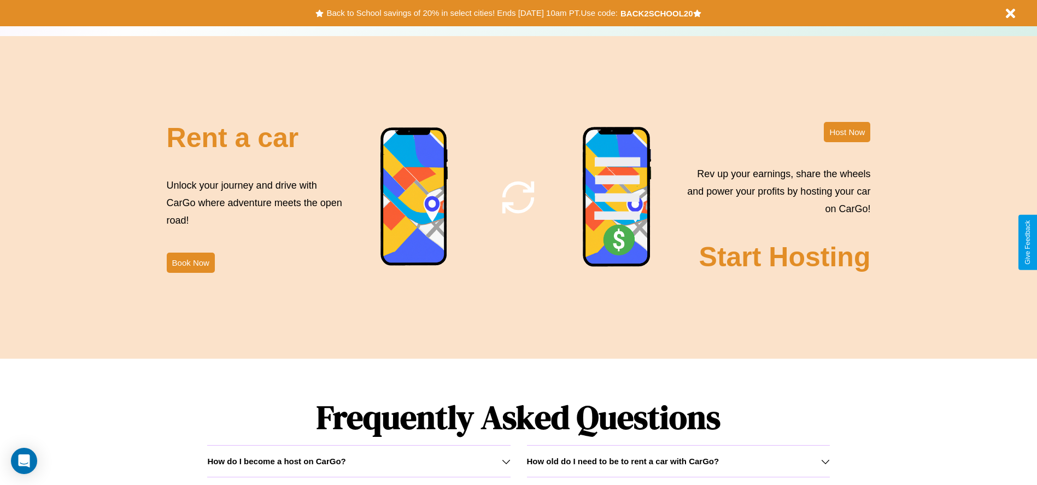
scroll to position [1568, 0]
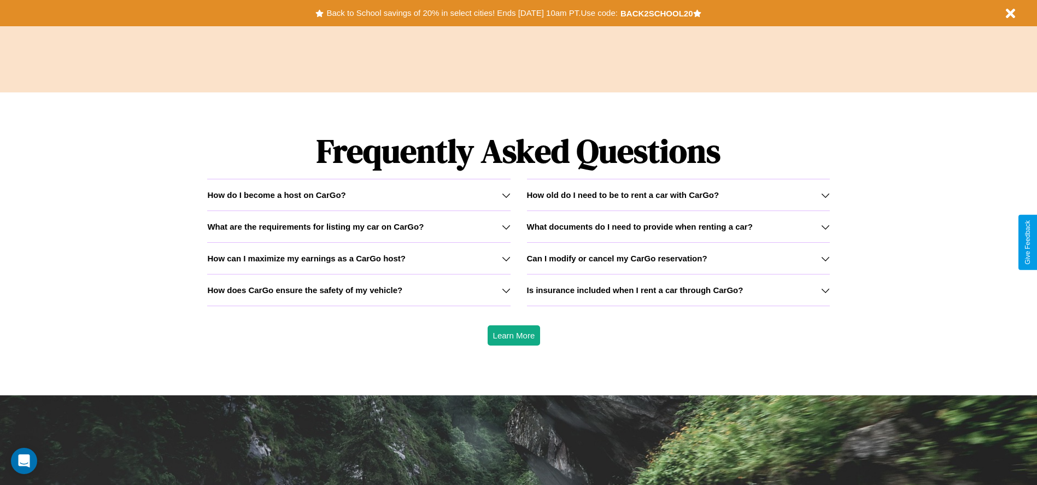
click at [825, 226] on icon at bounding box center [825, 226] width 9 height 9
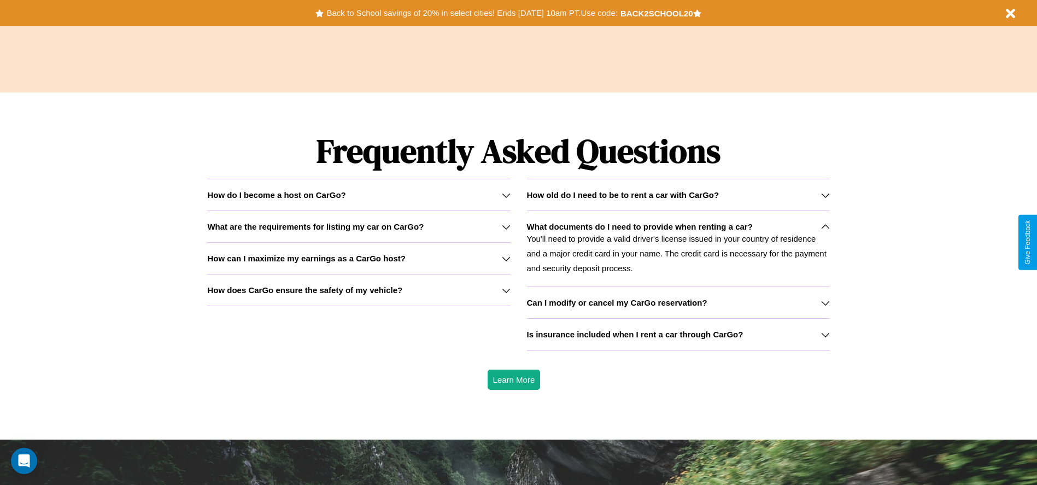
click at [678, 302] on h3 "Can I modify or cancel my CarGo reservation?" at bounding box center [617, 302] width 180 height 9
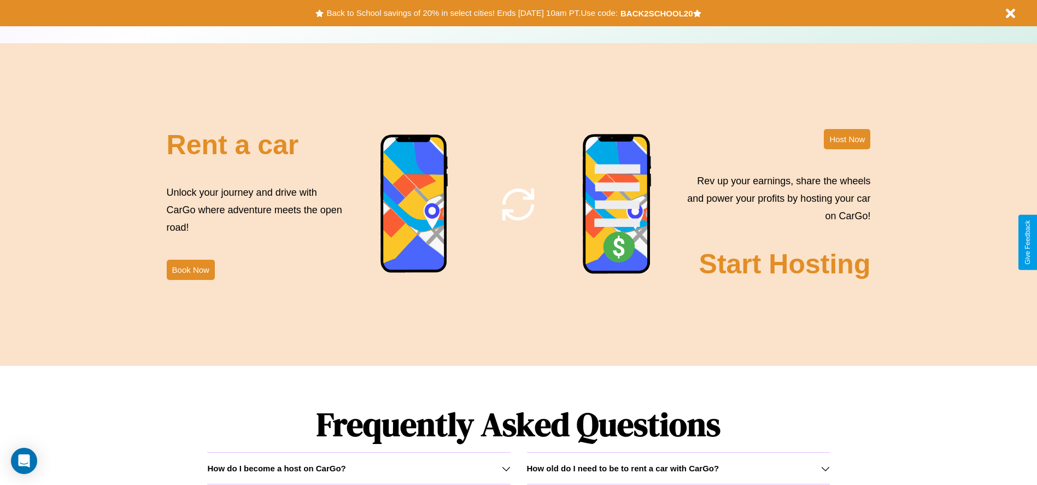
scroll to position [0, 0]
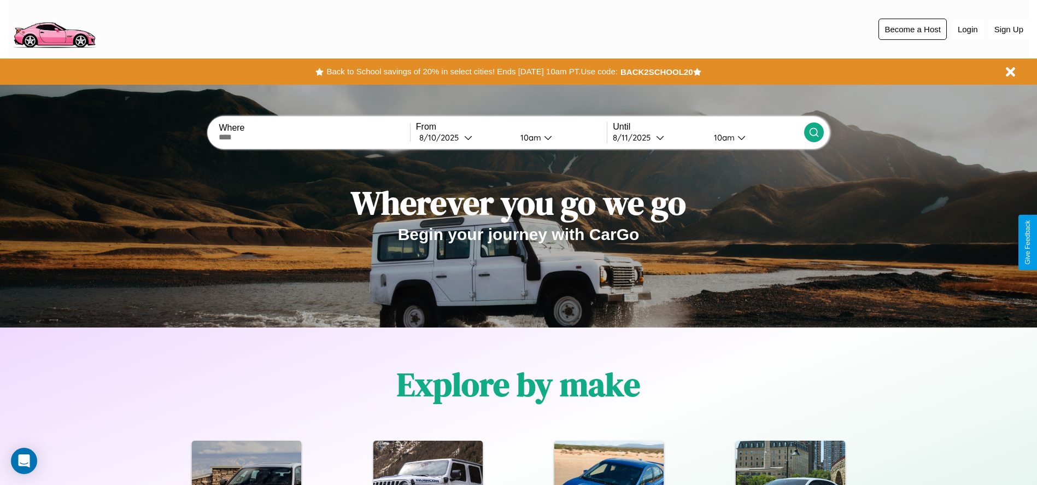
click at [912, 29] on button "Become a Host" at bounding box center [912, 29] width 68 height 21
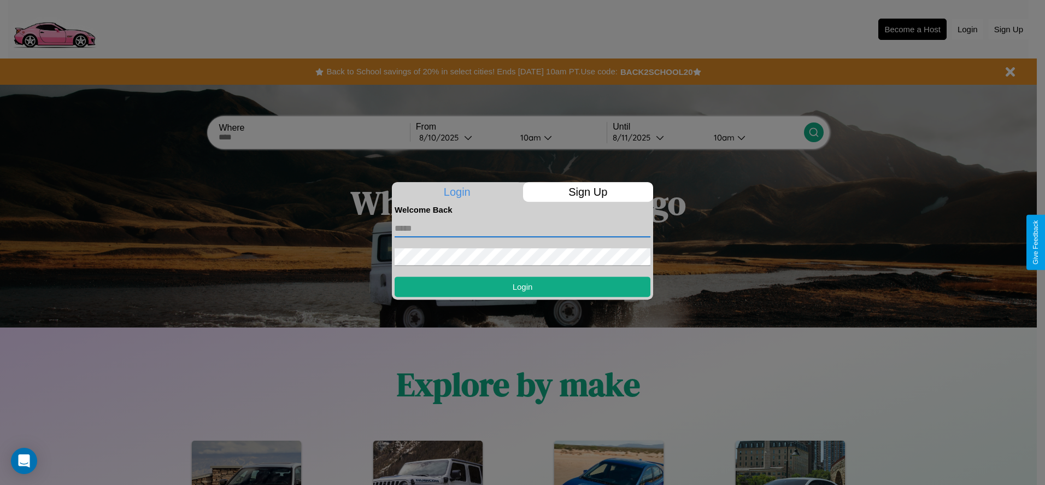
click at [523, 228] on input "text" at bounding box center [523, 228] width 256 height 17
type input "**********"
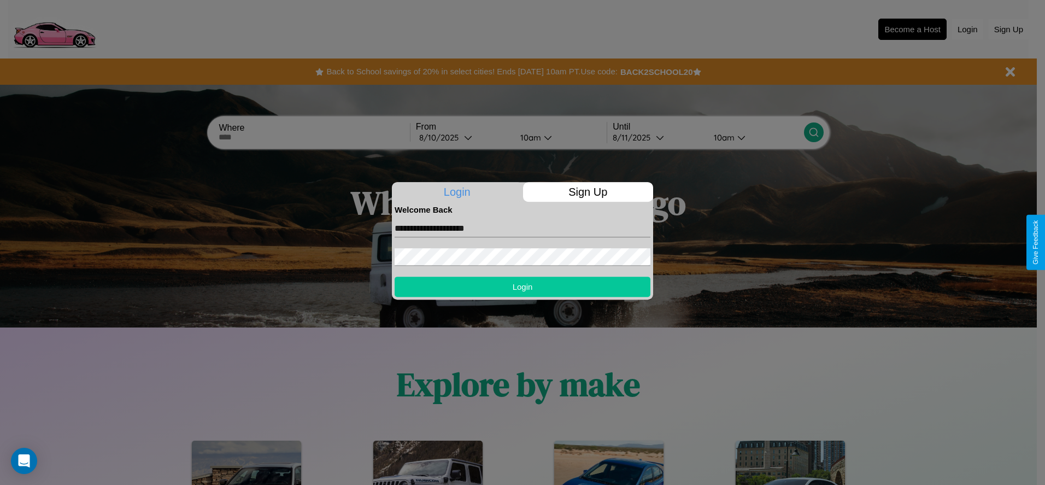
click at [523, 286] on button "Login" at bounding box center [523, 287] width 256 height 20
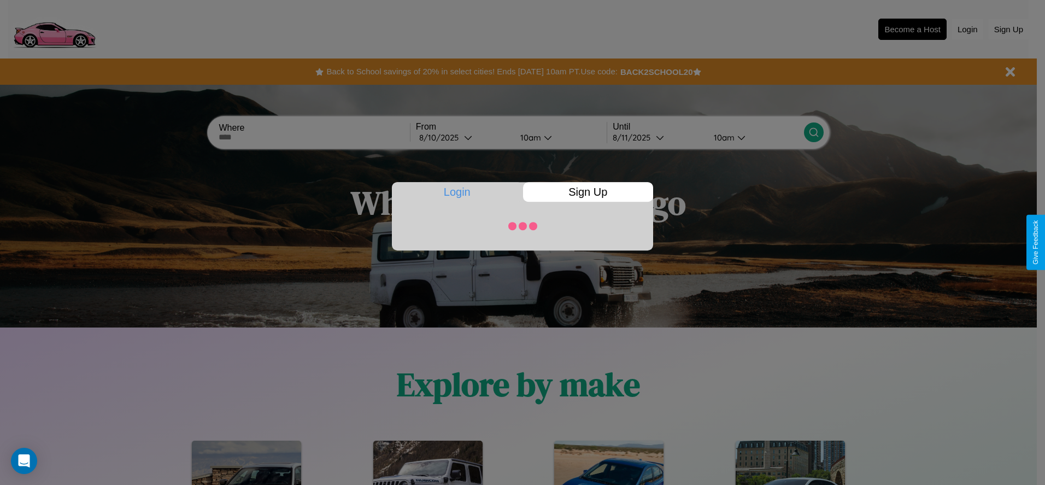
click at [912, 29] on div at bounding box center [522, 242] width 1045 height 485
click at [588, 192] on p "Sign Up" at bounding box center [588, 192] width 131 height 20
